Goal: Complete application form: Complete application form

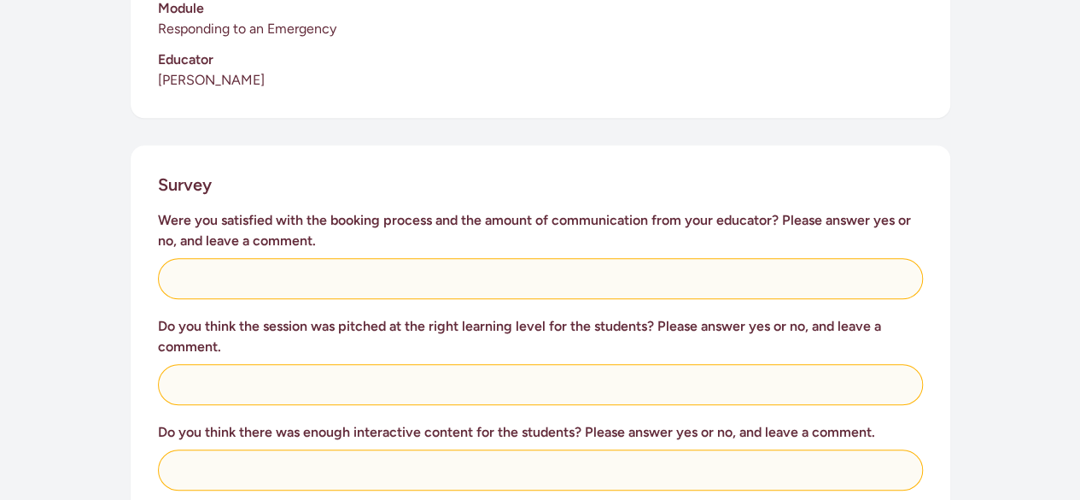
scroll to position [736, 0]
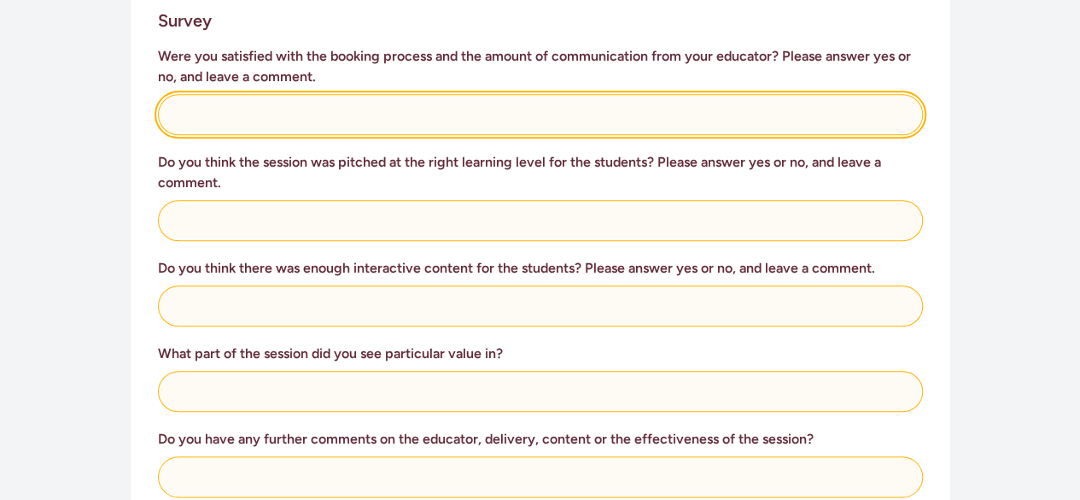
click at [422, 100] on input "text" at bounding box center [540, 114] width 765 height 41
type input "y"
type input "Yes"
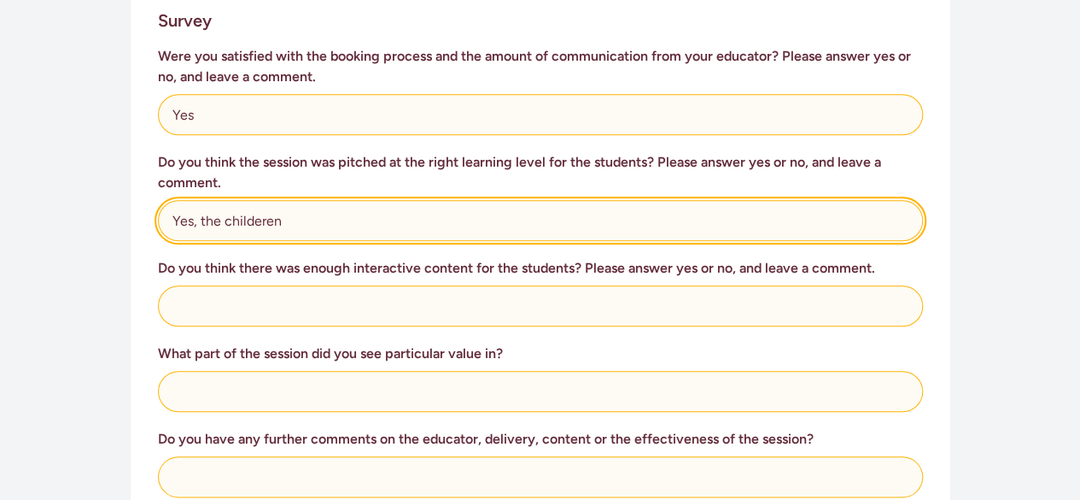
click at [245, 200] on input "Yes, the childeren" at bounding box center [540, 220] width 765 height 41
click at [253, 202] on input "Yes, the childeren" at bounding box center [540, 220] width 765 height 41
click at [256, 201] on input "Yes, the childeren" at bounding box center [540, 220] width 765 height 41
click at [275, 200] on input "Yes, the children" at bounding box center [540, 220] width 765 height 41
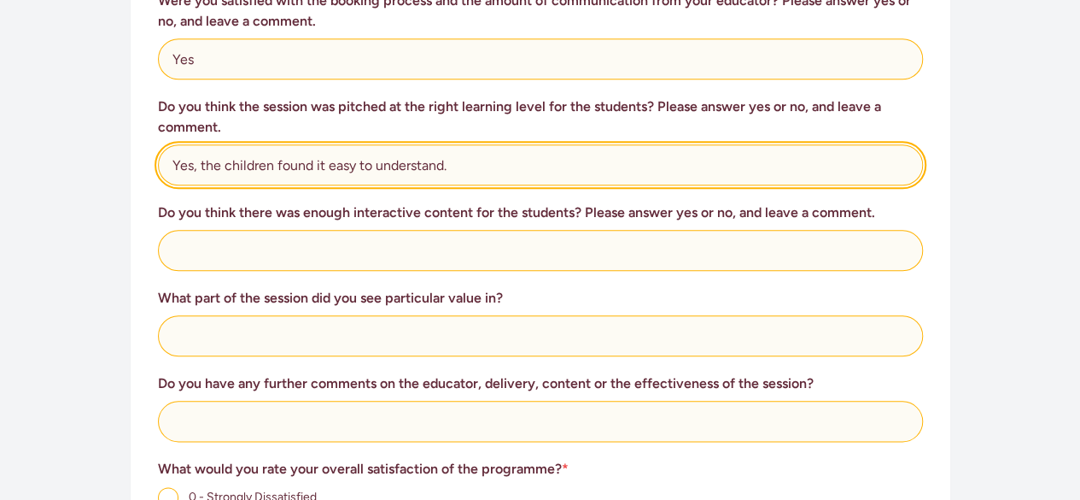
scroll to position [801, 0]
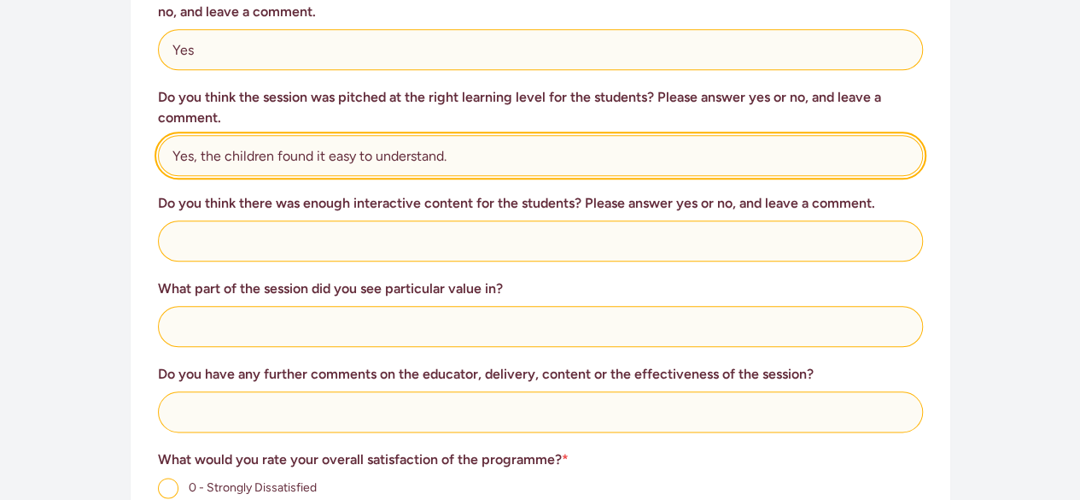
click at [542, 141] on input "Yes, the children found it easy to understand." at bounding box center [540, 155] width 765 height 41
click at [322, 135] on input "Yes, the children found it easy to understand" at bounding box center [540, 155] width 765 height 41
click at [485, 135] on input "Yes, the children found [PERSON_NAME] easy to understand" at bounding box center [540, 155] width 765 height 41
type input "Yes, the children found [PERSON_NAME] easy to understand."
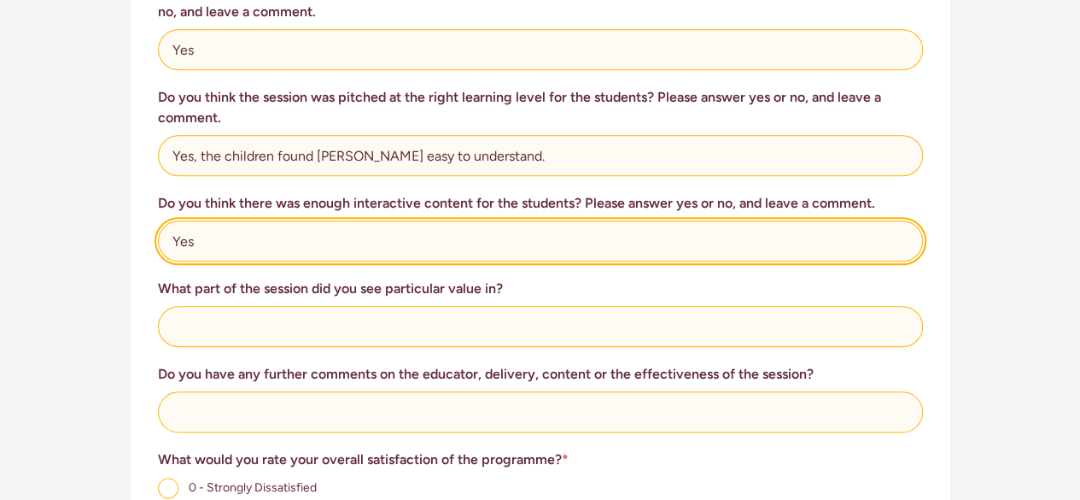
type input "Yes"
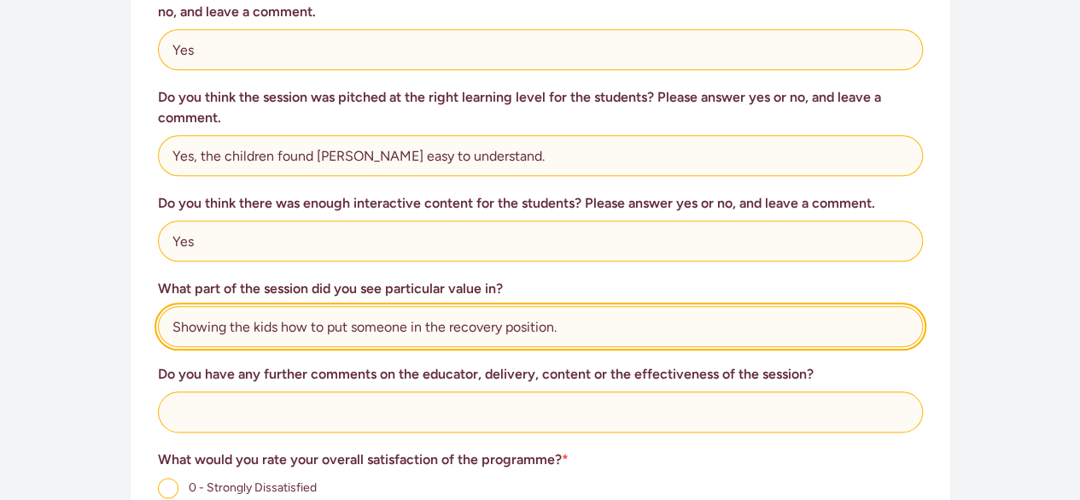
type input "Showing the kids how to put someone in the recovery position."
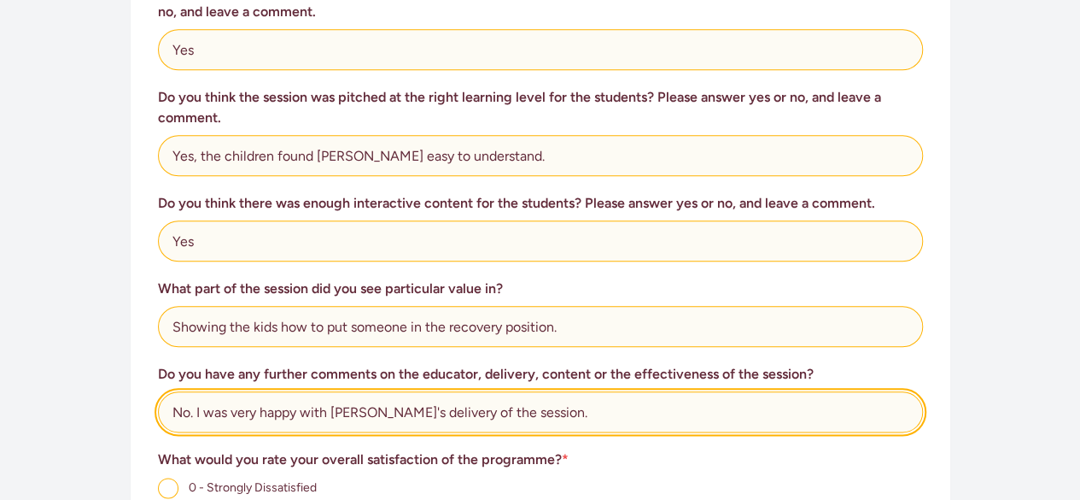
type input "No. I was very happy with [PERSON_NAME]'s delivery of the session."
